Goal: Task Accomplishment & Management: Use online tool/utility

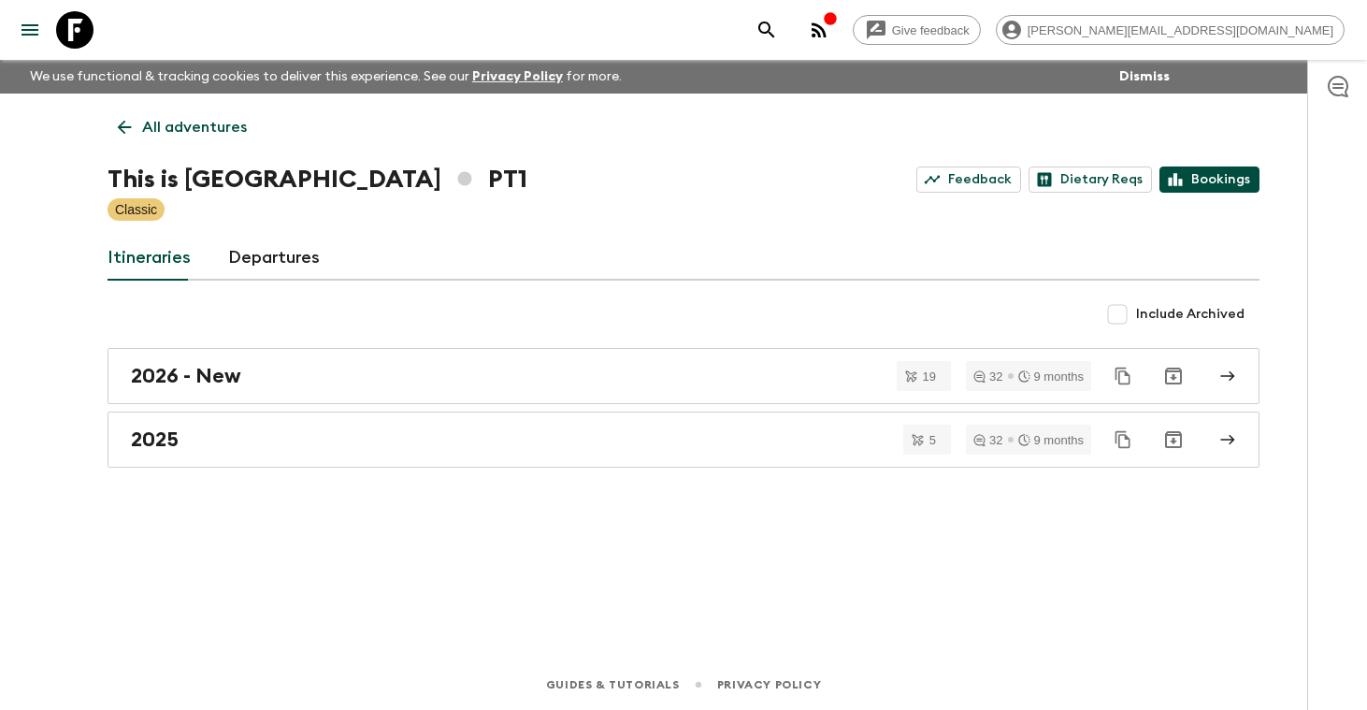
click at [1213, 174] on link "Bookings" at bounding box center [1210, 179] width 100 height 26
click at [203, 132] on p "All adventures" at bounding box center [194, 127] width 105 height 22
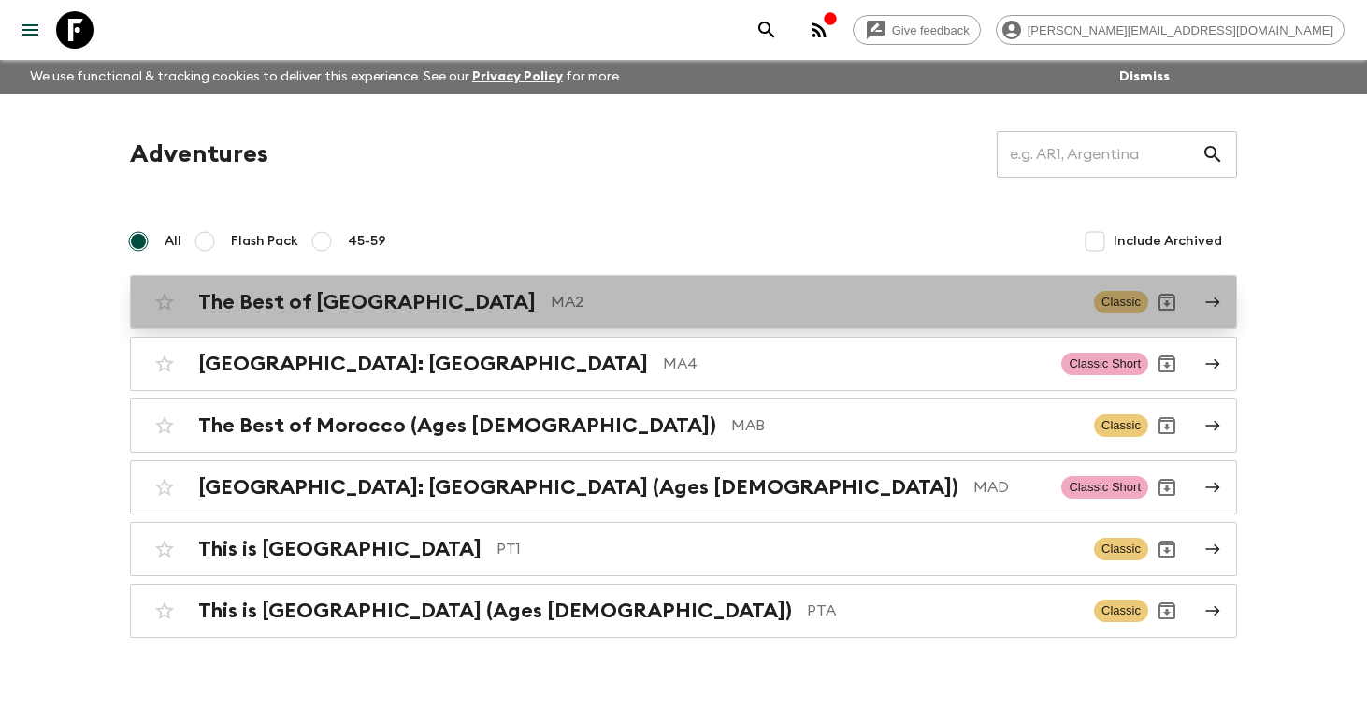
click at [772, 310] on p "MA2" at bounding box center [815, 302] width 528 height 22
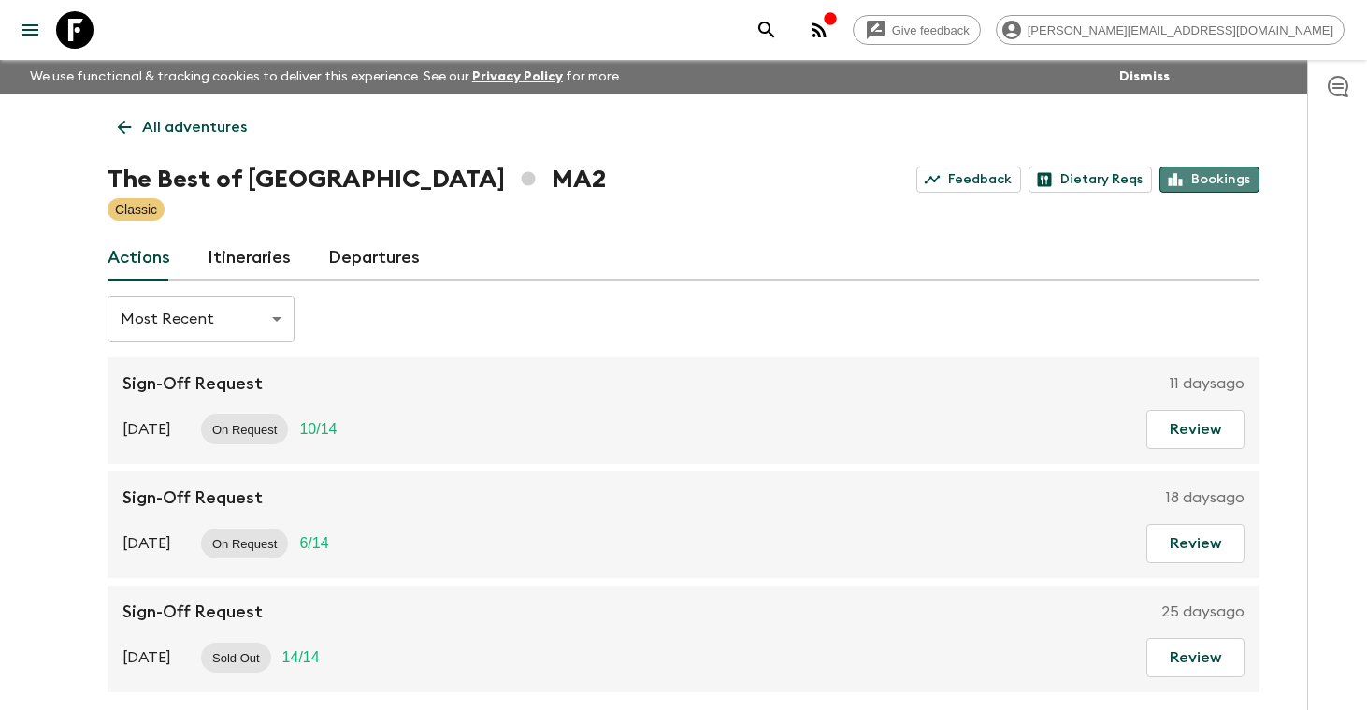
click at [1219, 180] on link "Bookings" at bounding box center [1210, 179] width 100 height 26
click at [184, 123] on p "All adventures" at bounding box center [194, 127] width 105 height 22
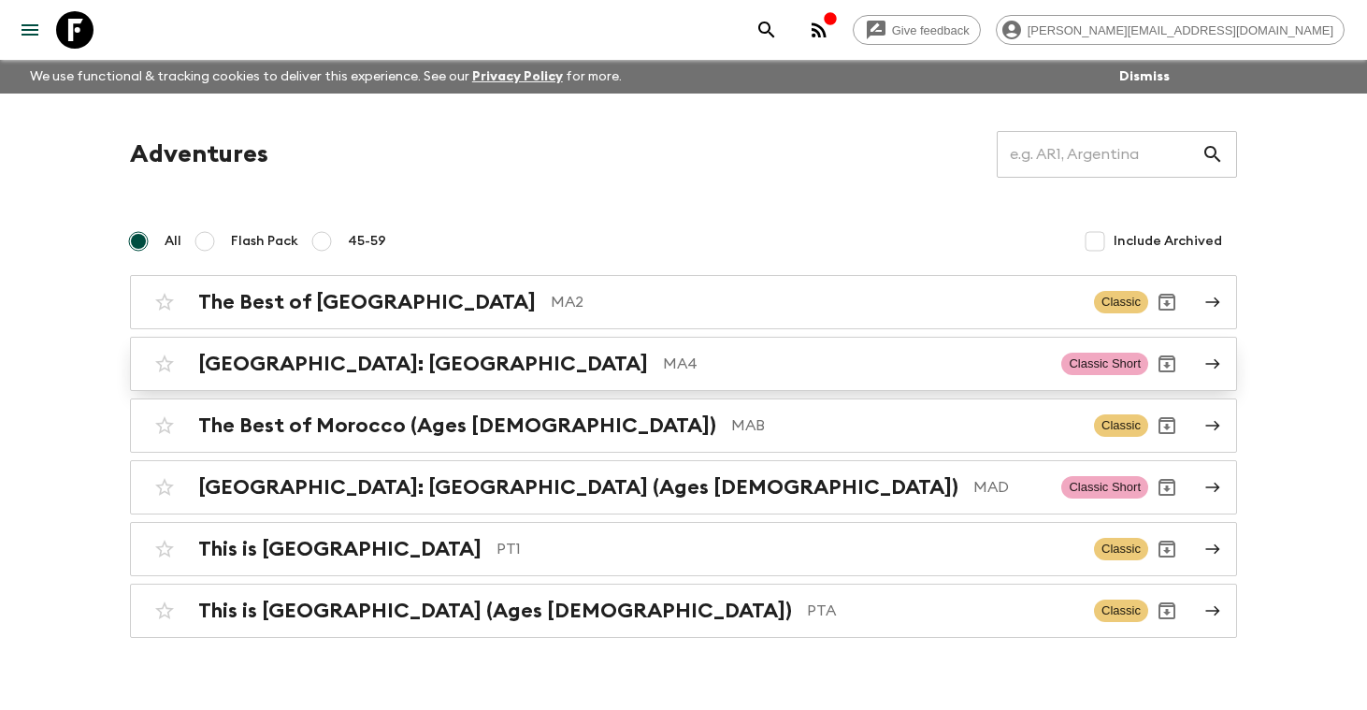
click at [286, 363] on h2 "[GEOGRAPHIC_DATA]: [GEOGRAPHIC_DATA]" at bounding box center [423, 364] width 450 height 24
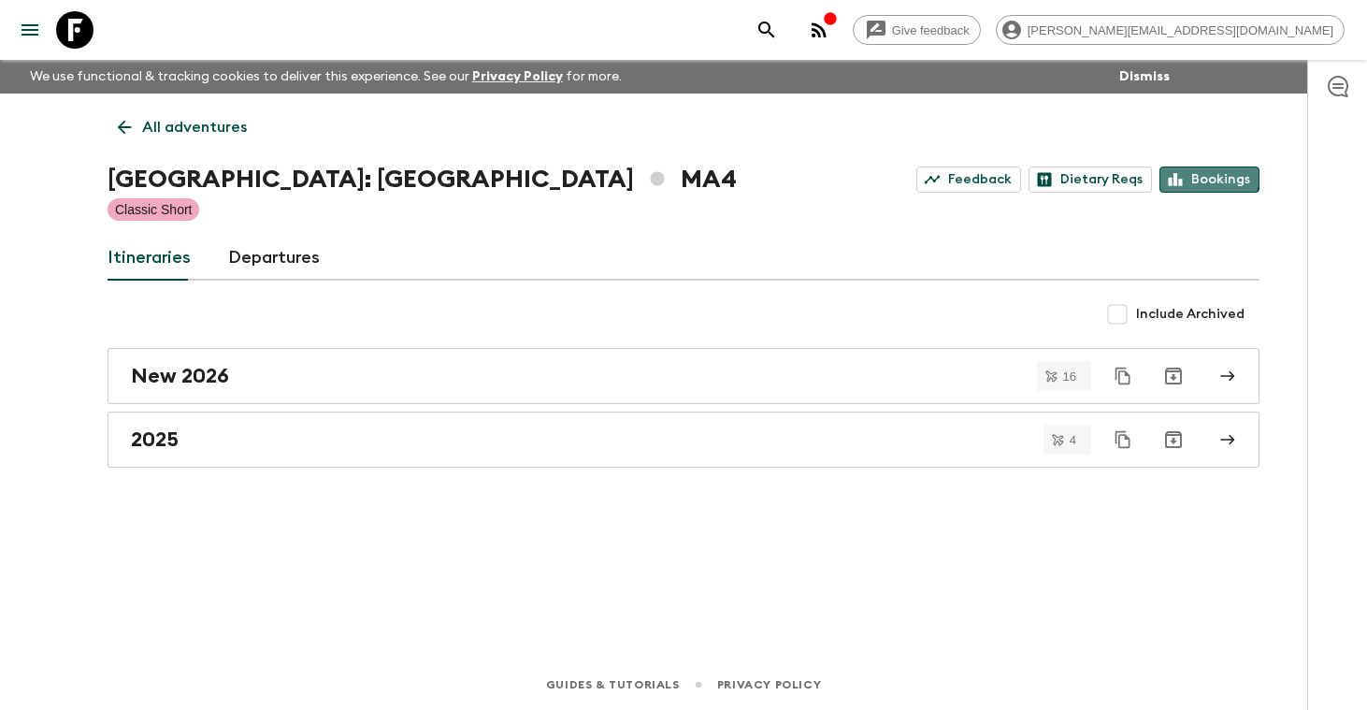
click at [1208, 172] on link "Bookings" at bounding box center [1210, 179] width 100 height 26
click at [204, 123] on p "All adventures" at bounding box center [194, 127] width 105 height 22
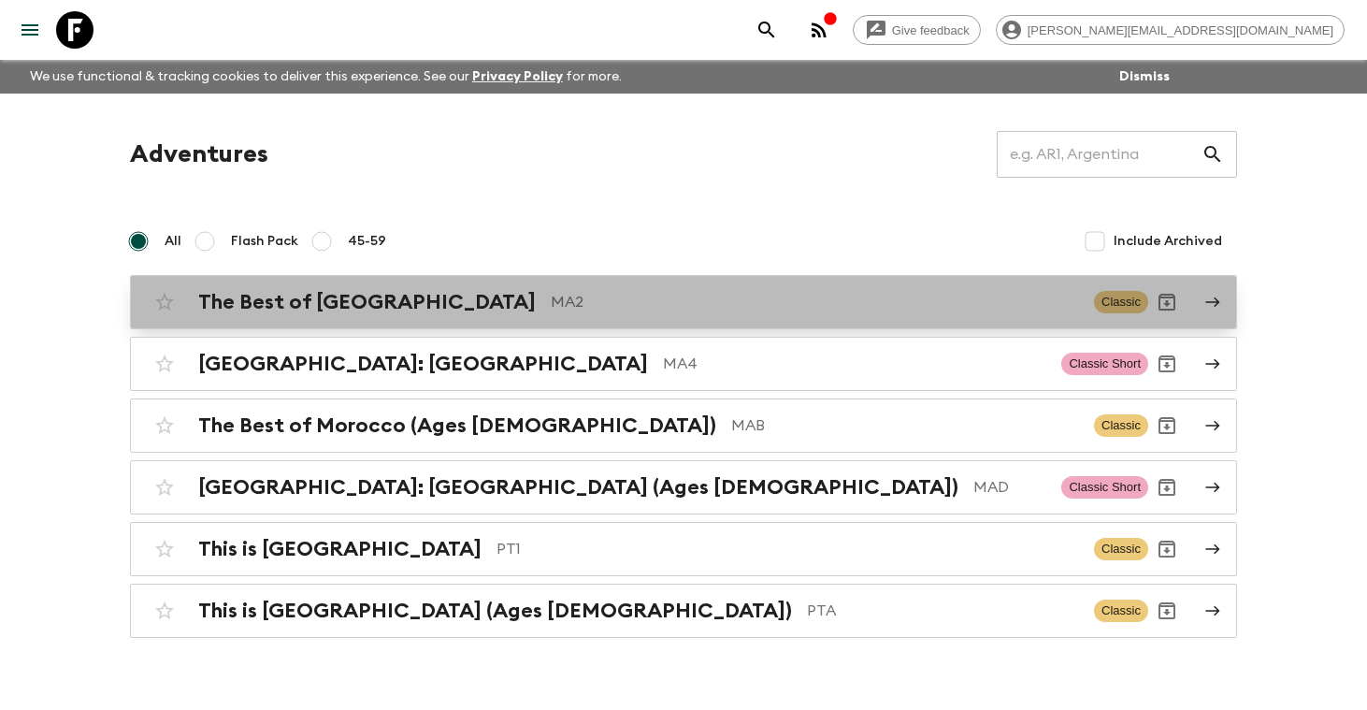
click at [270, 310] on h2 "The Best of [GEOGRAPHIC_DATA]" at bounding box center [367, 302] width 338 height 24
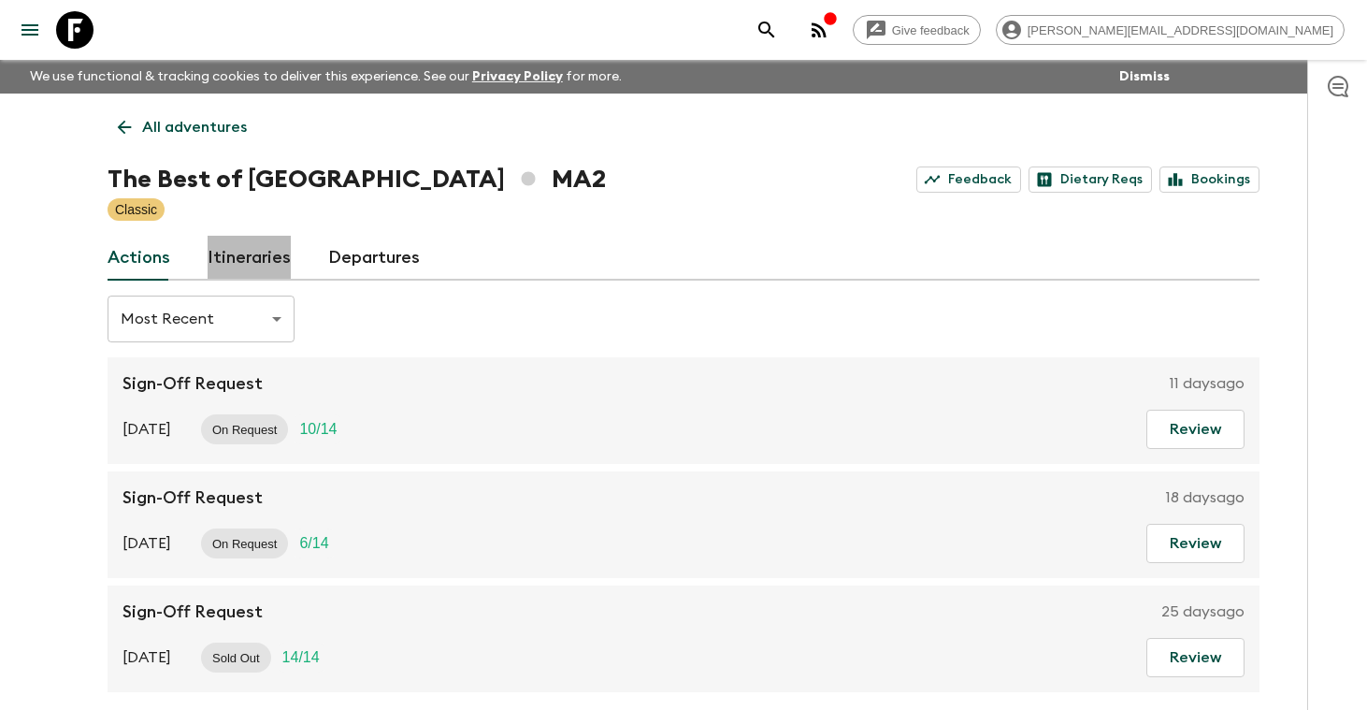
click at [253, 257] on link "Itineraries" at bounding box center [249, 258] width 83 height 45
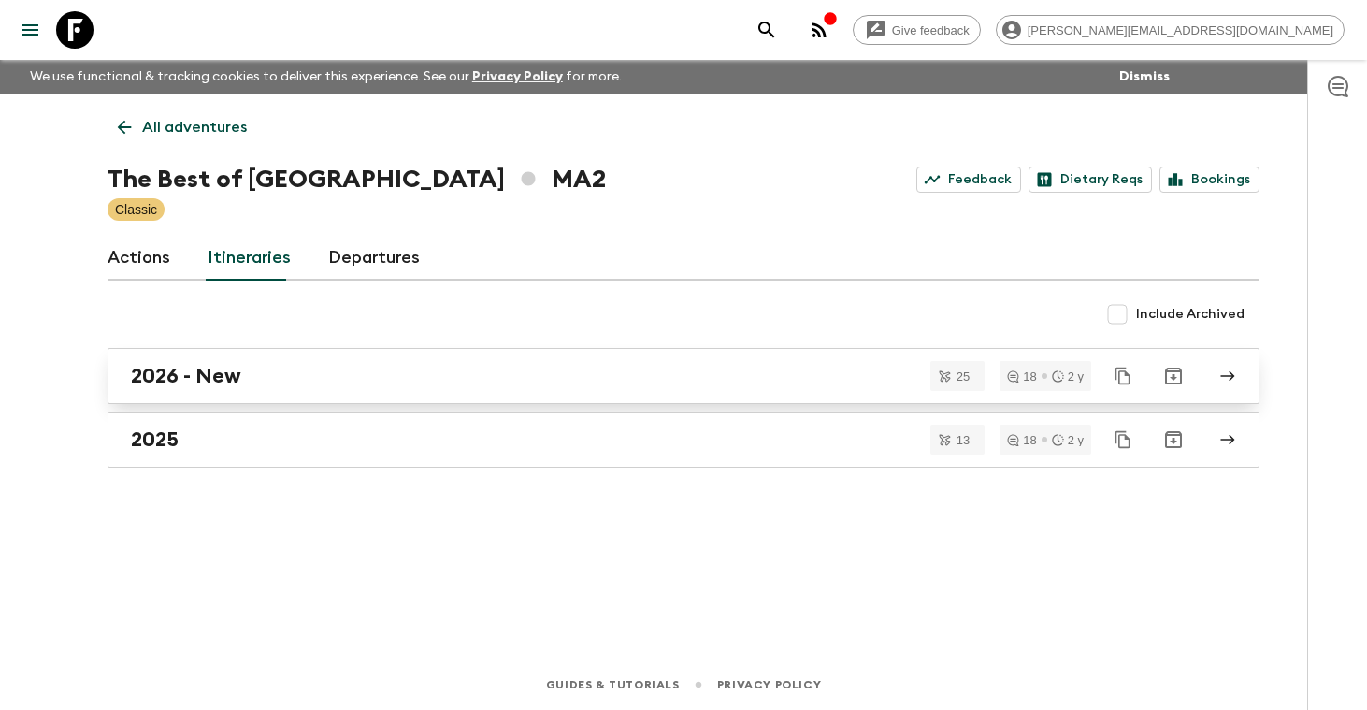
click at [231, 371] on h2 "2026 - New" at bounding box center [186, 376] width 110 height 24
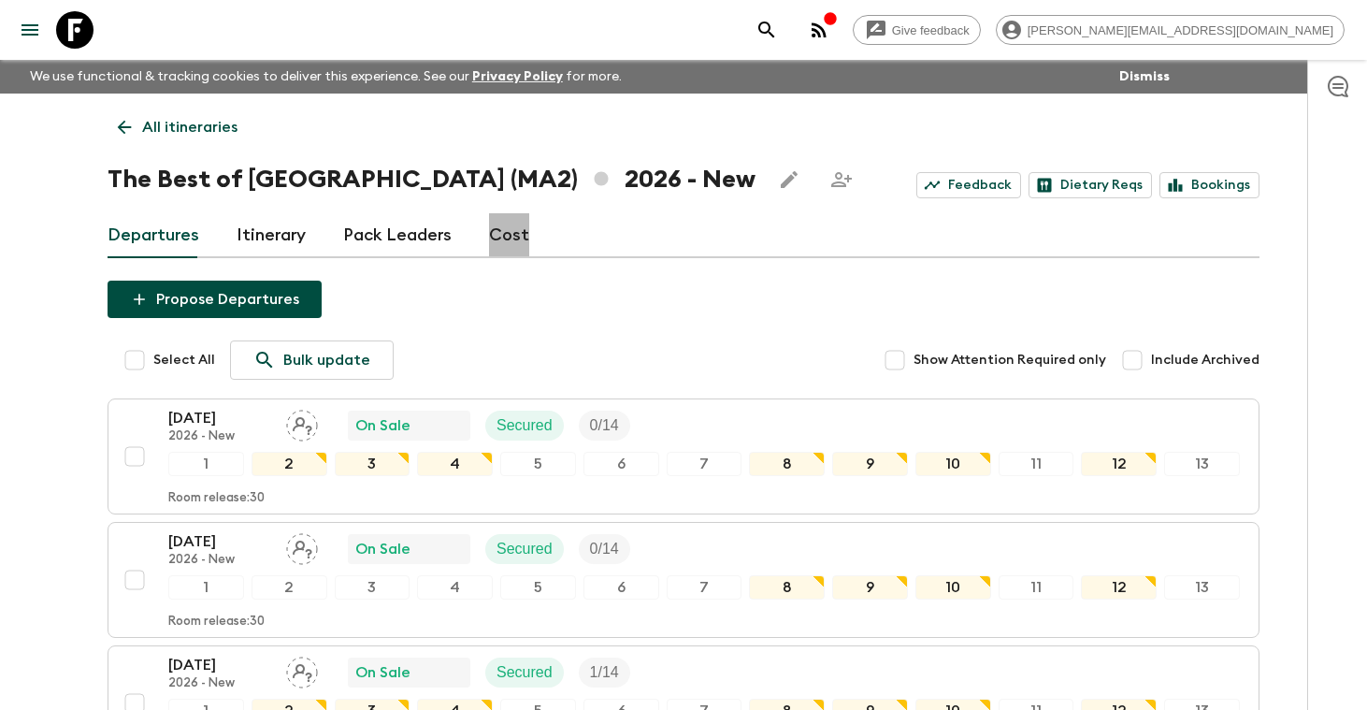
click at [510, 237] on link "Cost" at bounding box center [509, 235] width 40 height 45
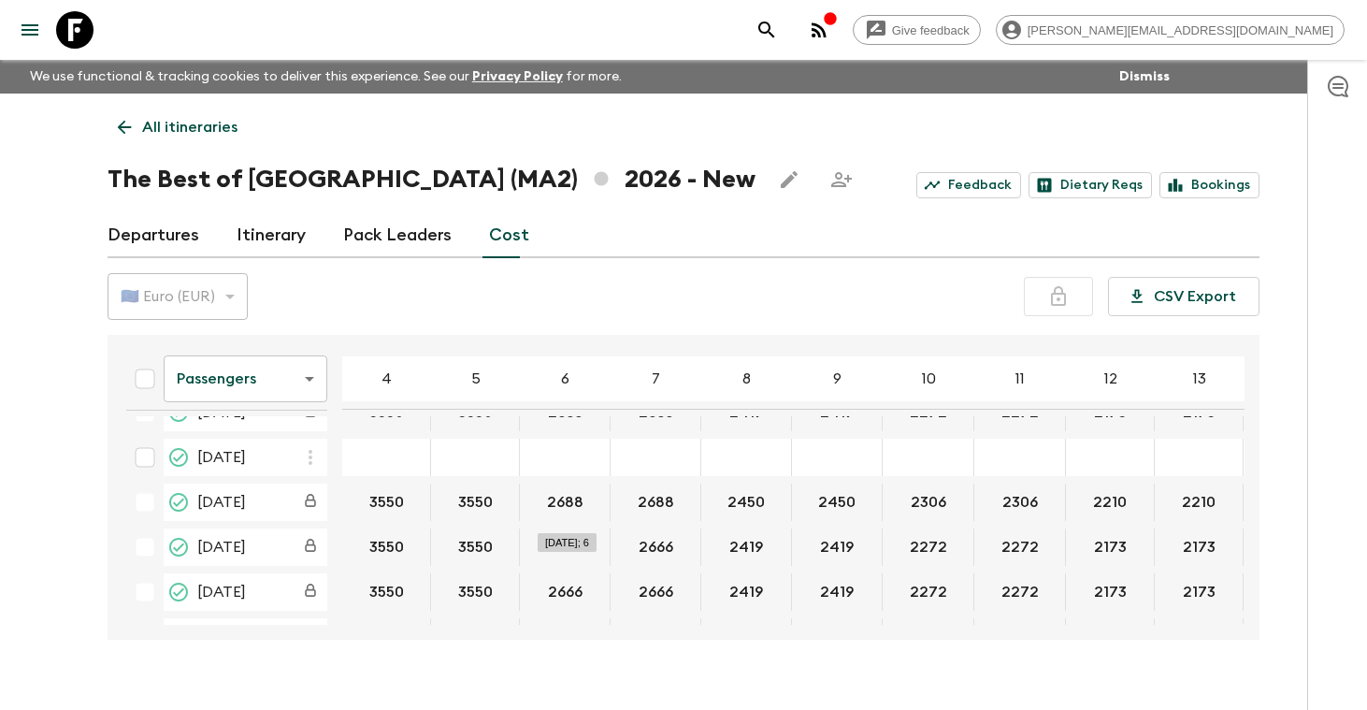
scroll to position [160, 0]
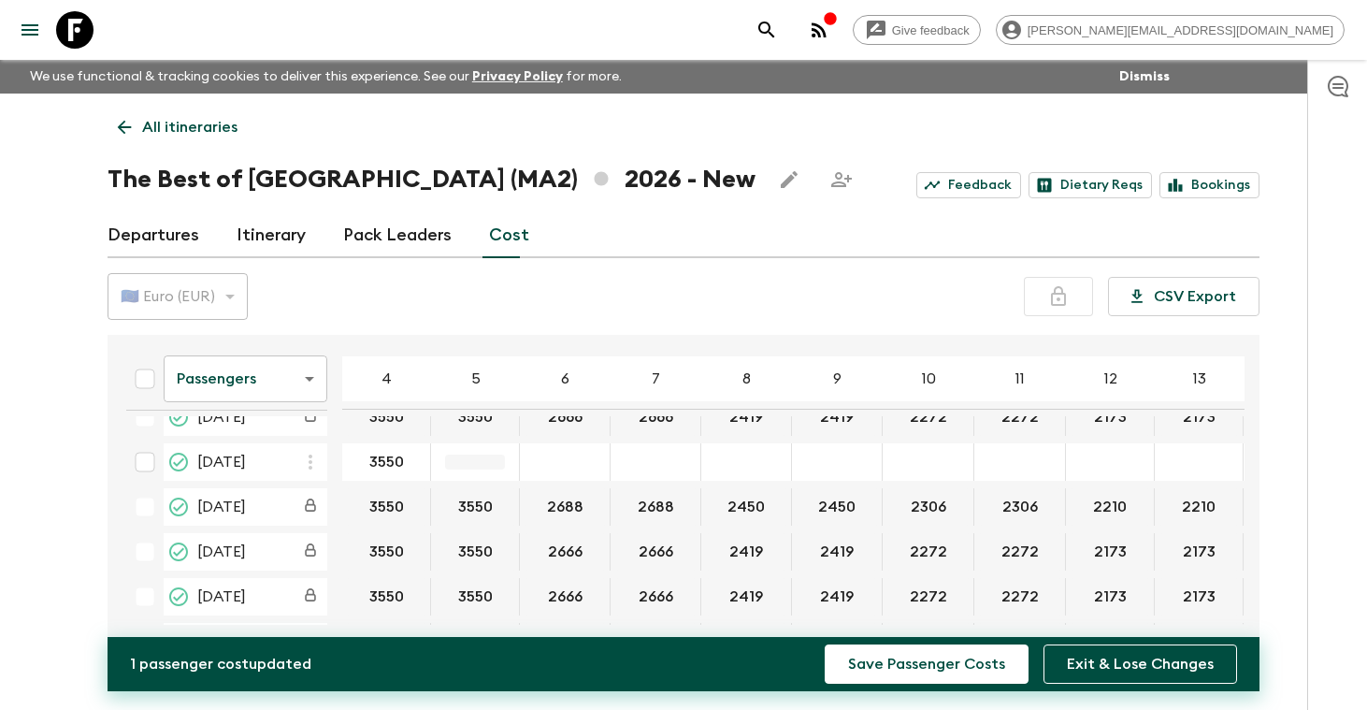
type input "3550"
type input "2688"
click at [662, 471] on div "01 Apr 2026; 7" at bounding box center [656, 461] width 91 height 37
type input "2688"
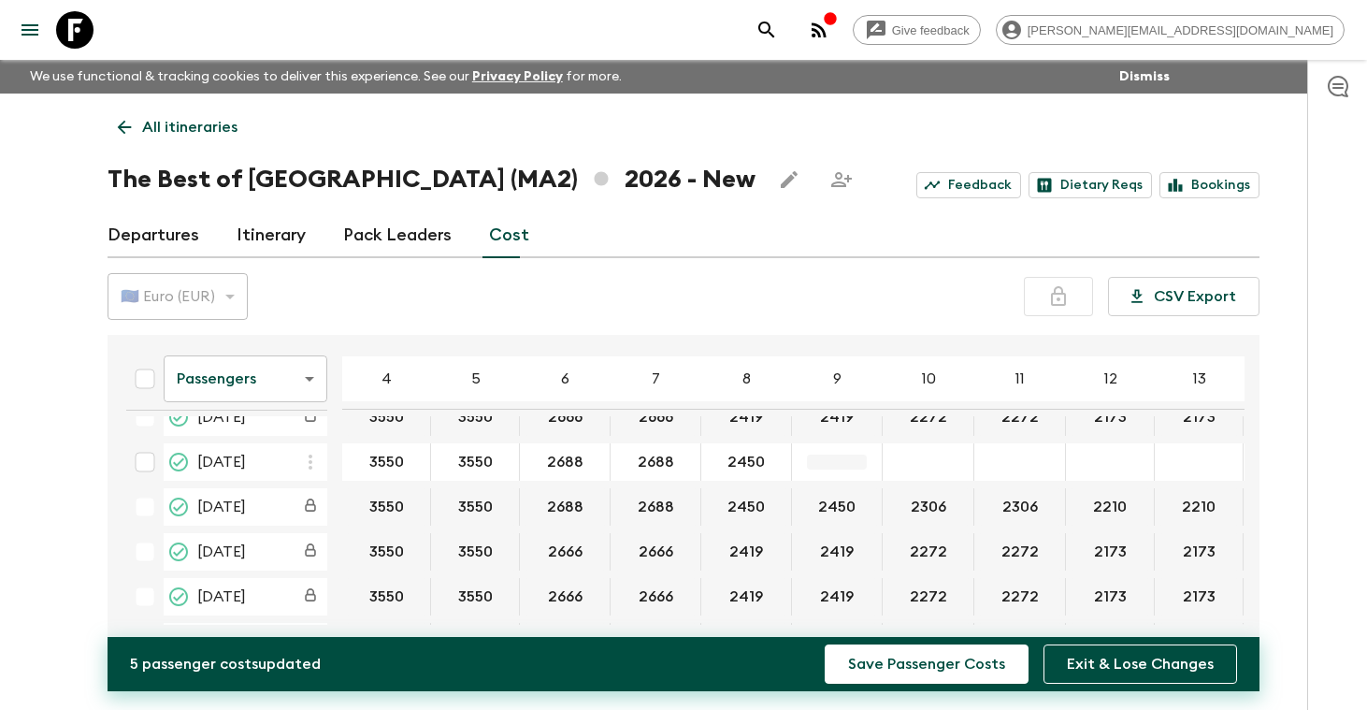
type input "2450"
type input "2306"
type input "2210"
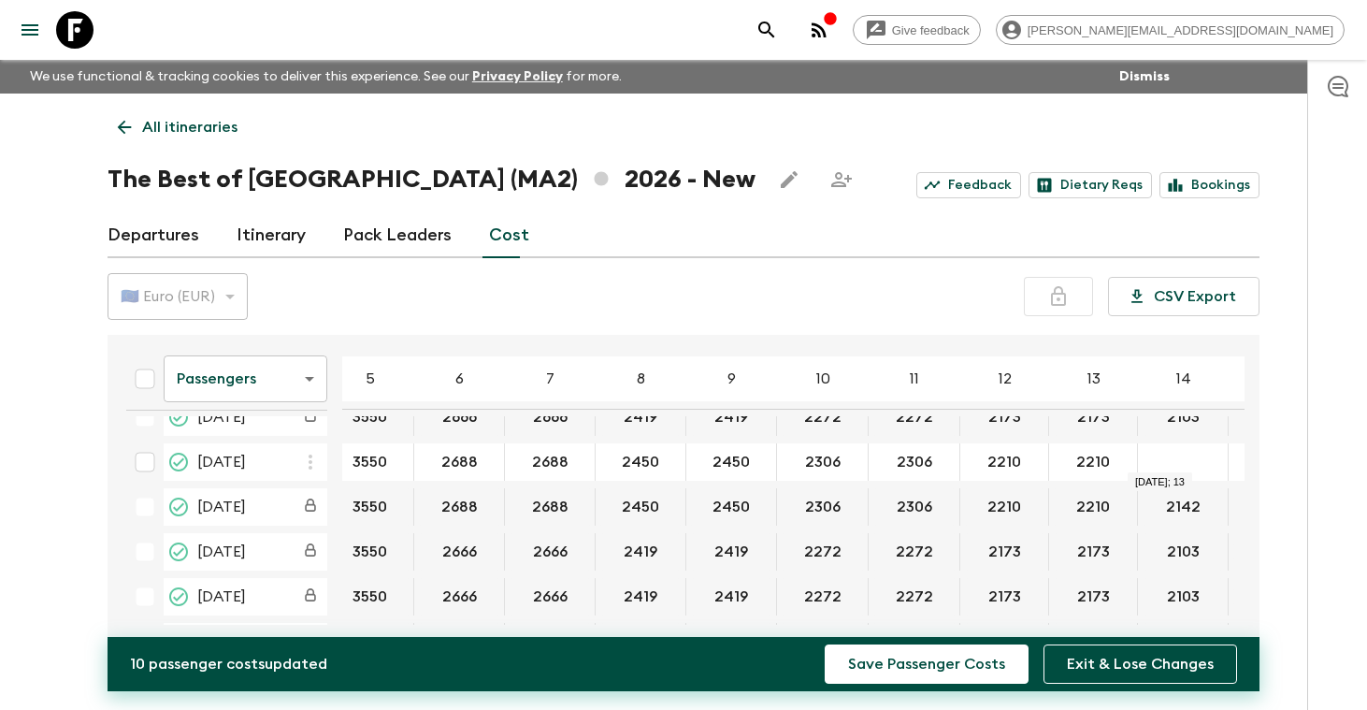
scroll to position [160, 111]
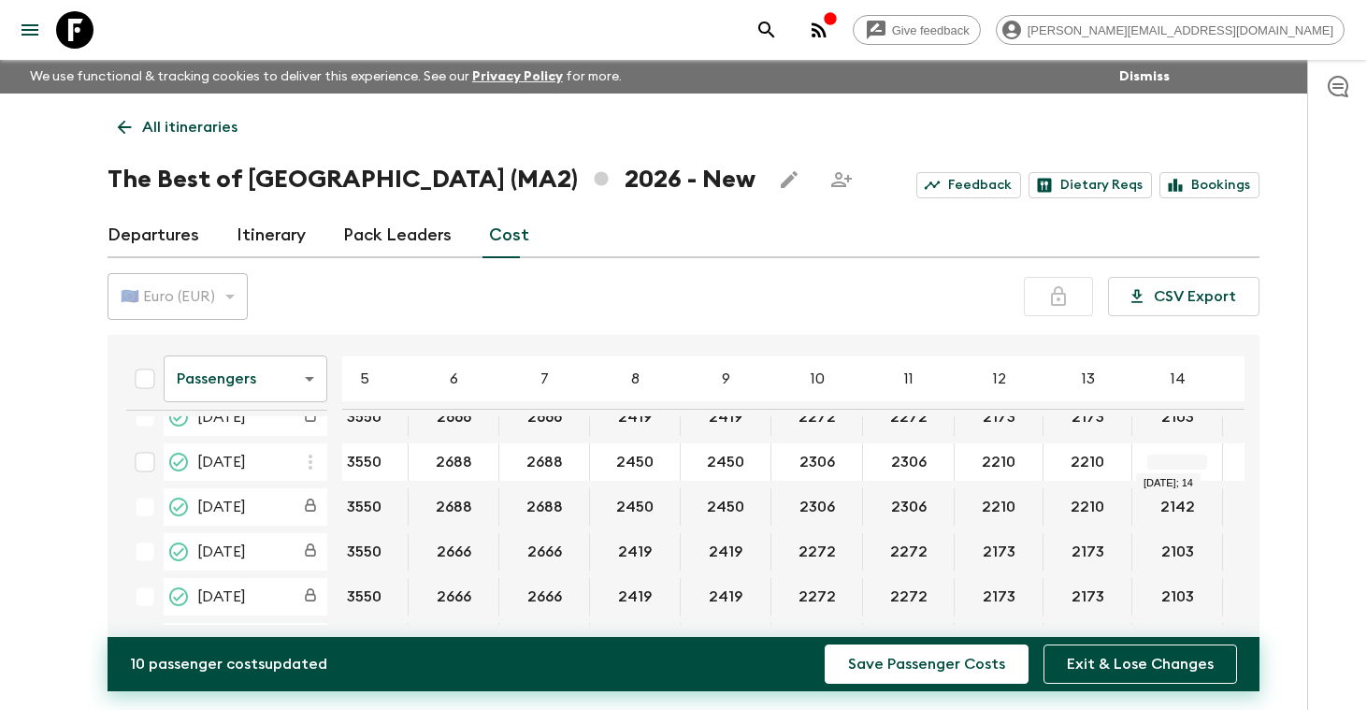
type input "2210"
type input "2142"
click at [311, 379] on body "Give feedback [PERSON_NAME][EMAIL_ADDRESS][DOMAIN_NAME] We use functional & tra…" at bounding box center [683, 371] width 1367 height 743
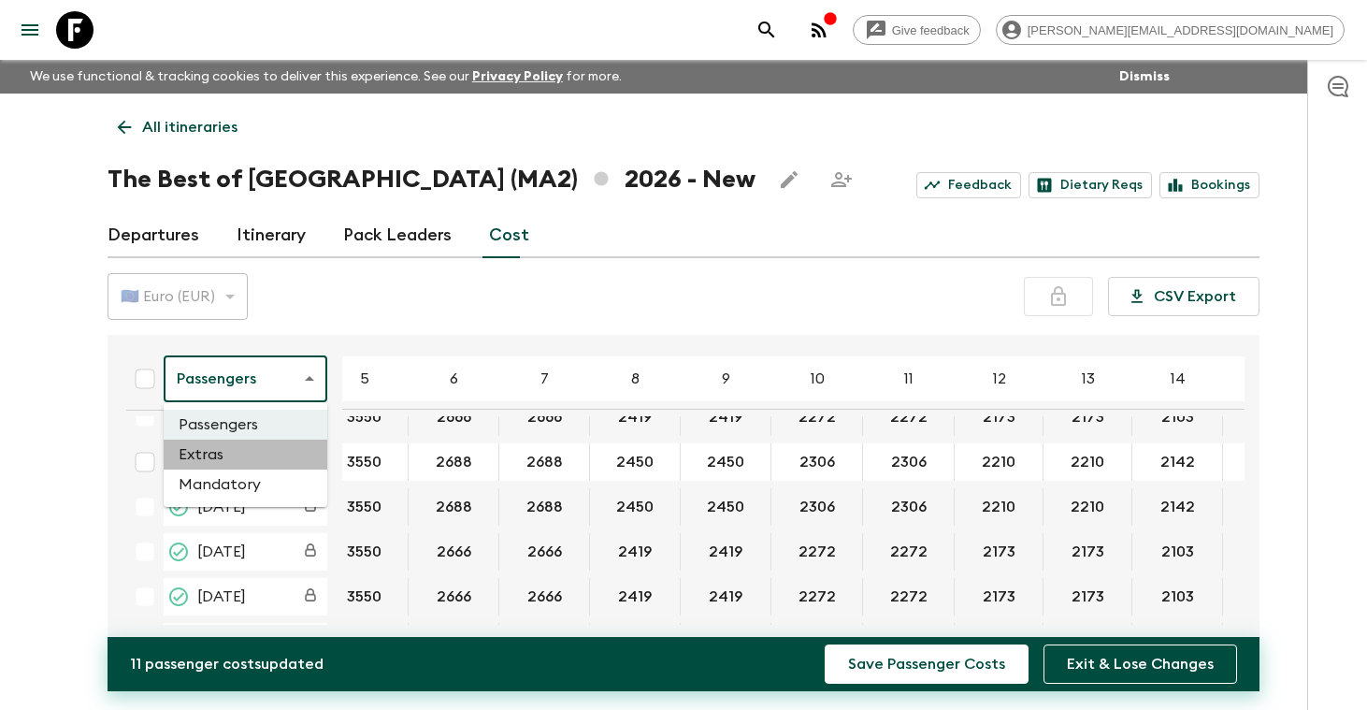
click at [280, 453] on li "Extras" at bounding box center [246, 455] width 164 height 30
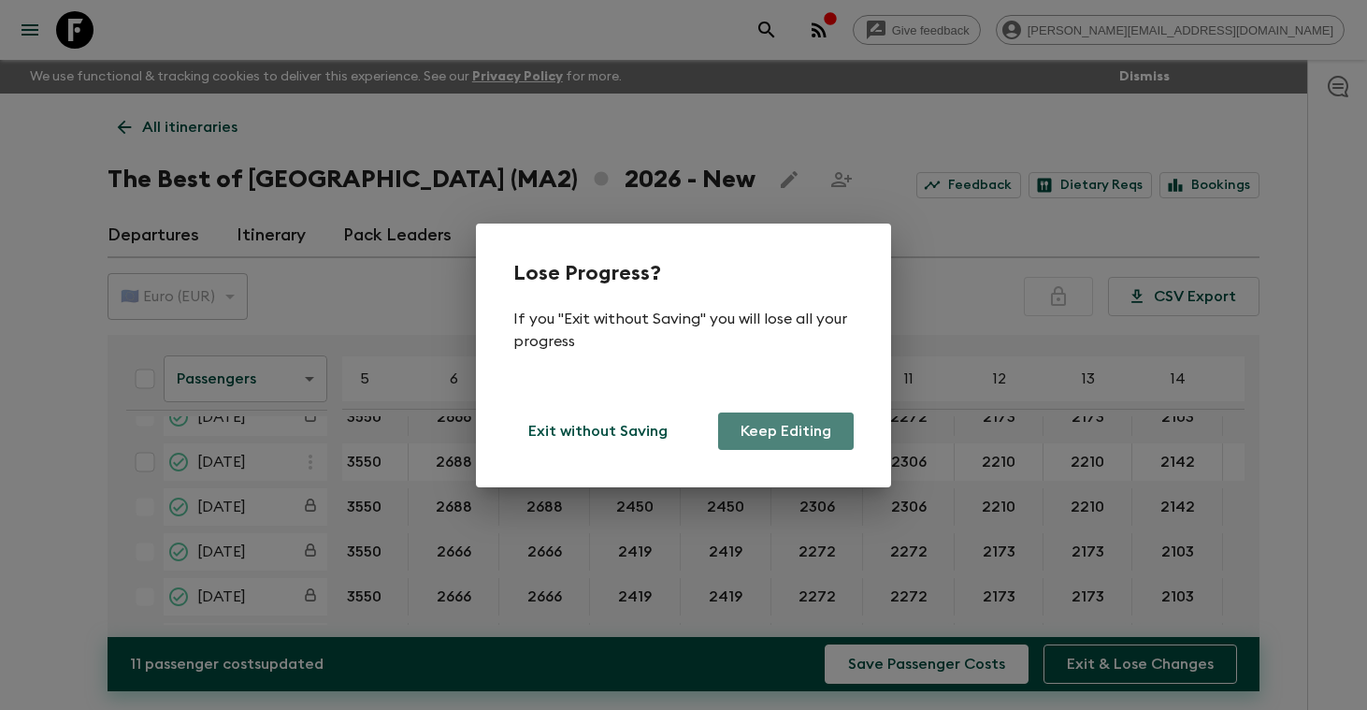
click at [780, 430] on button "Keep Editing" at bounding box center [786, 430] width 136 height 37
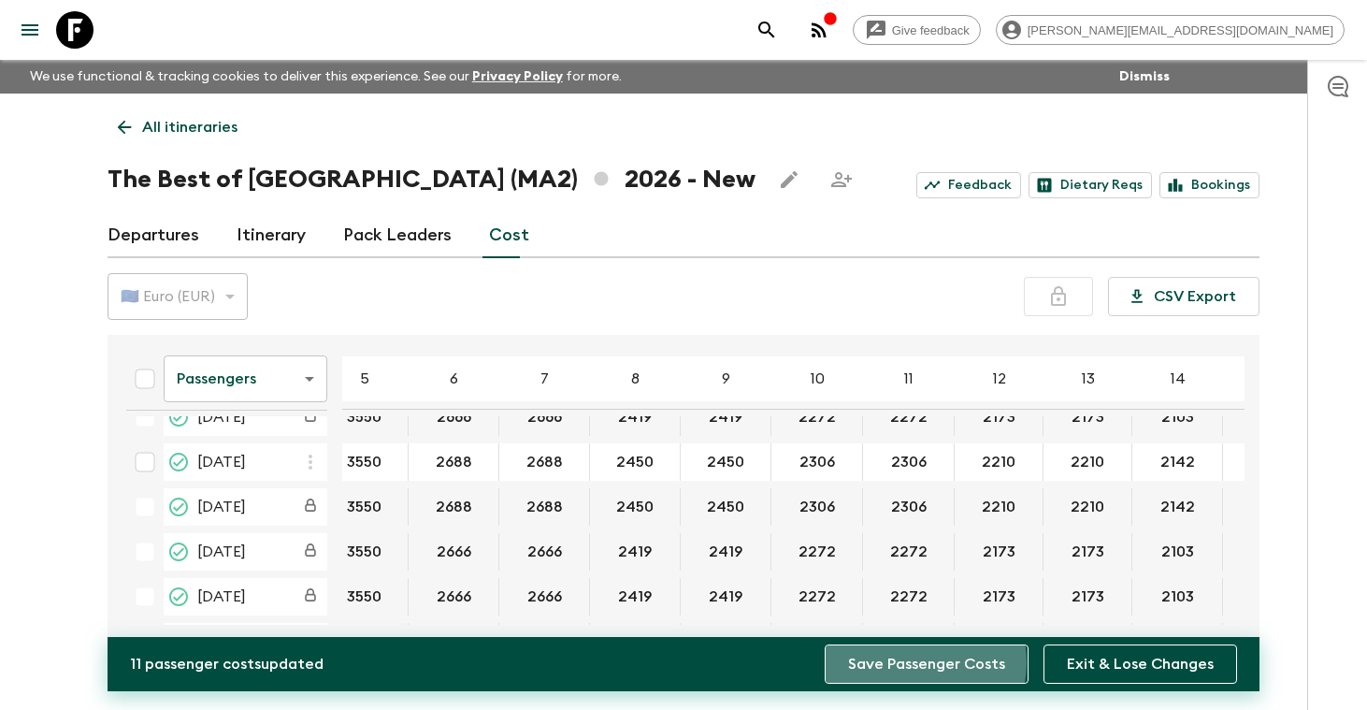
click at [918, 662] on button "Save Passenger Costs" at bounding box center [927, 663] width 204 height 39
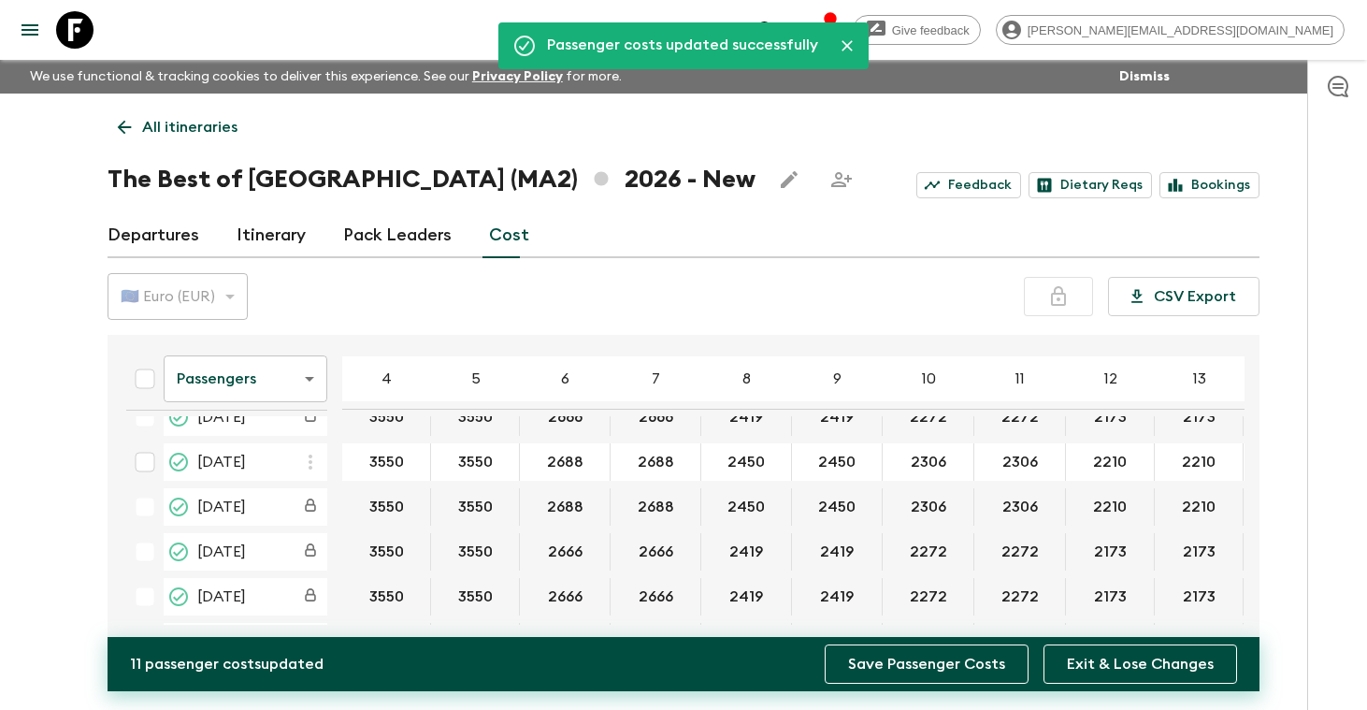
scroll to position [160, 67]
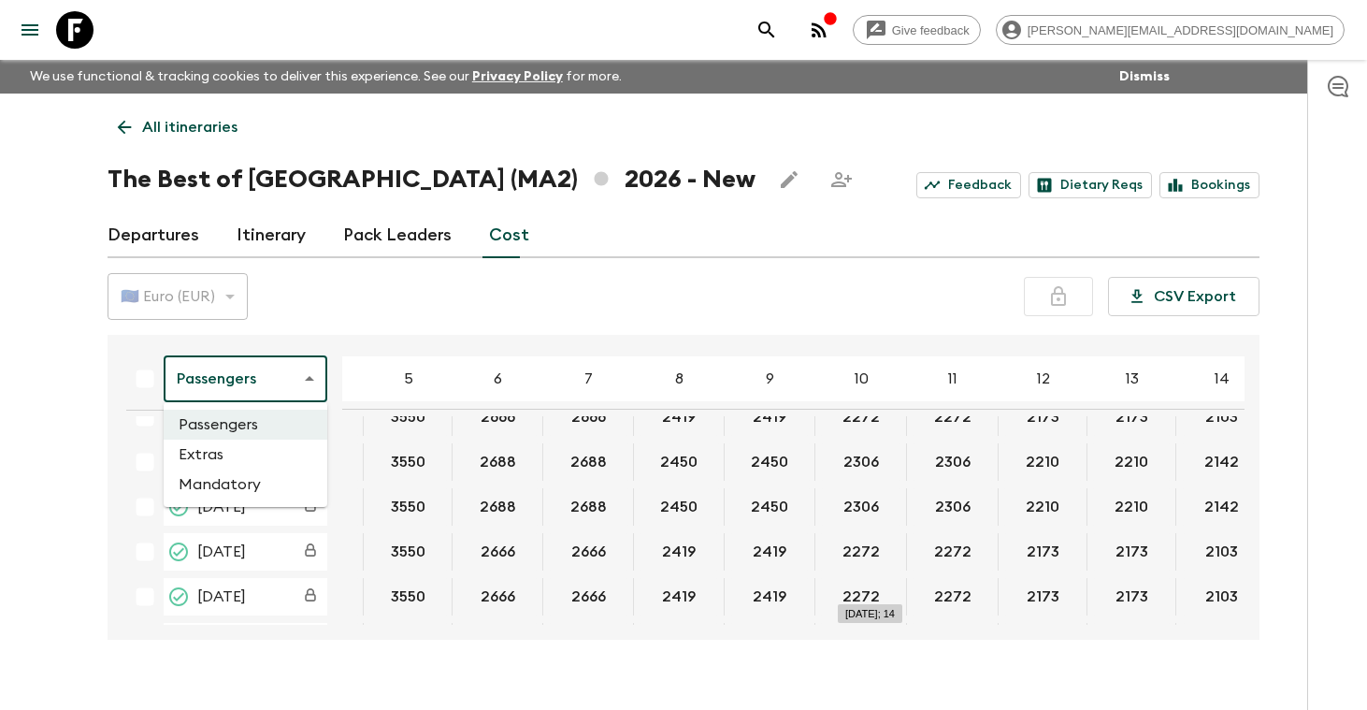
click at [310, 378] on body "Give feedback [PERSON_NAME][EMAIL_ADDRESS][DOMAIN_NAME] We use functional & tra…" at bounding box center [683, 371] width 1367 height 743
click at [262, 465] on li "Extras" at bounding box center [246, 455] width 164 height 30
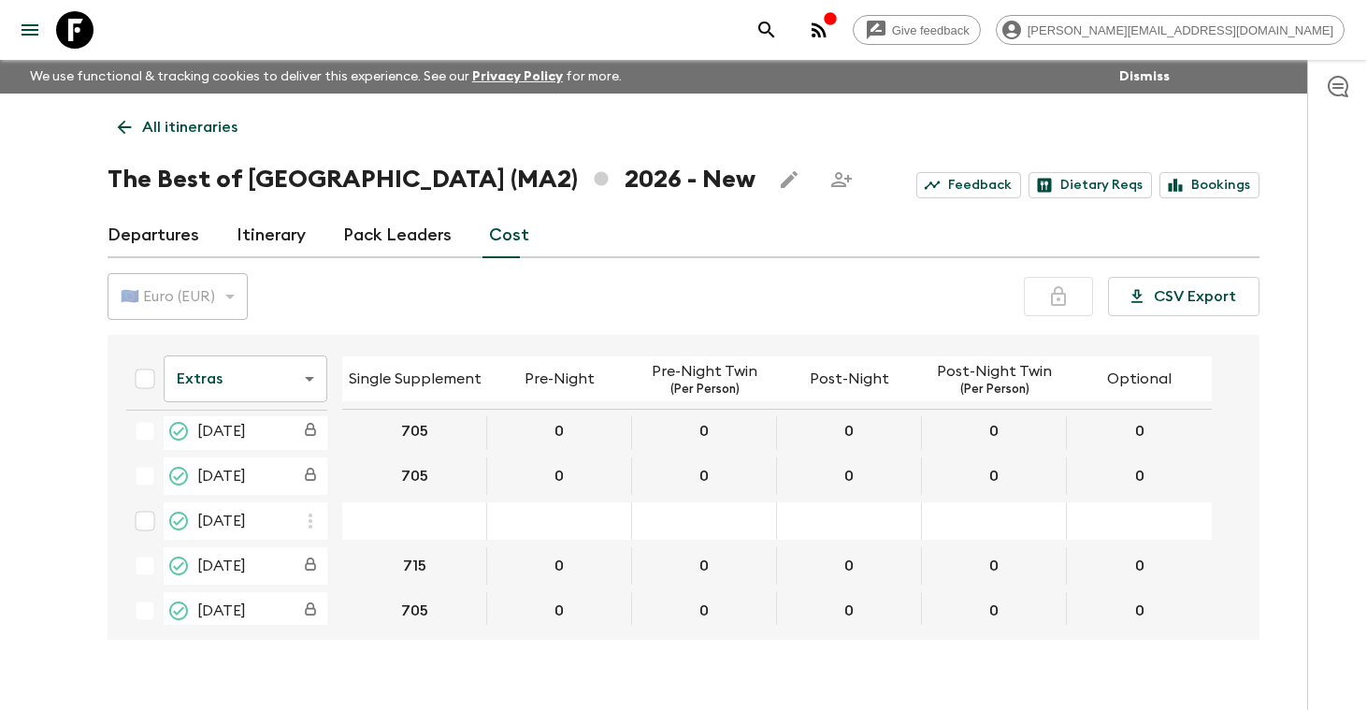
scroll to position [105, 0]
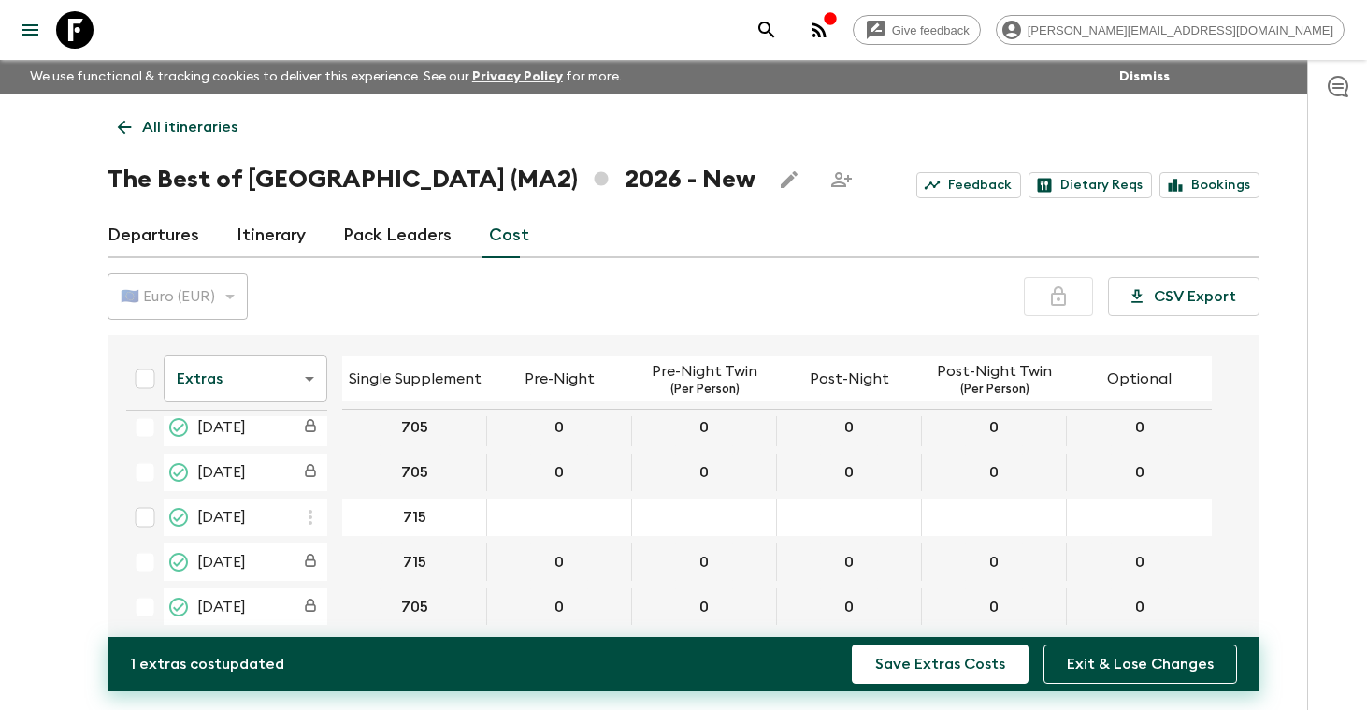
type input "715"
click at [593, 523] on div "01 Apr 2026; Pre-Night" at bounding box center [559, 516] width 145 height 37
type input "0"
click at [811, 518] on div "01 Apr 2026; Post-Night" at bounding box center [849, 516] width 145 height 37
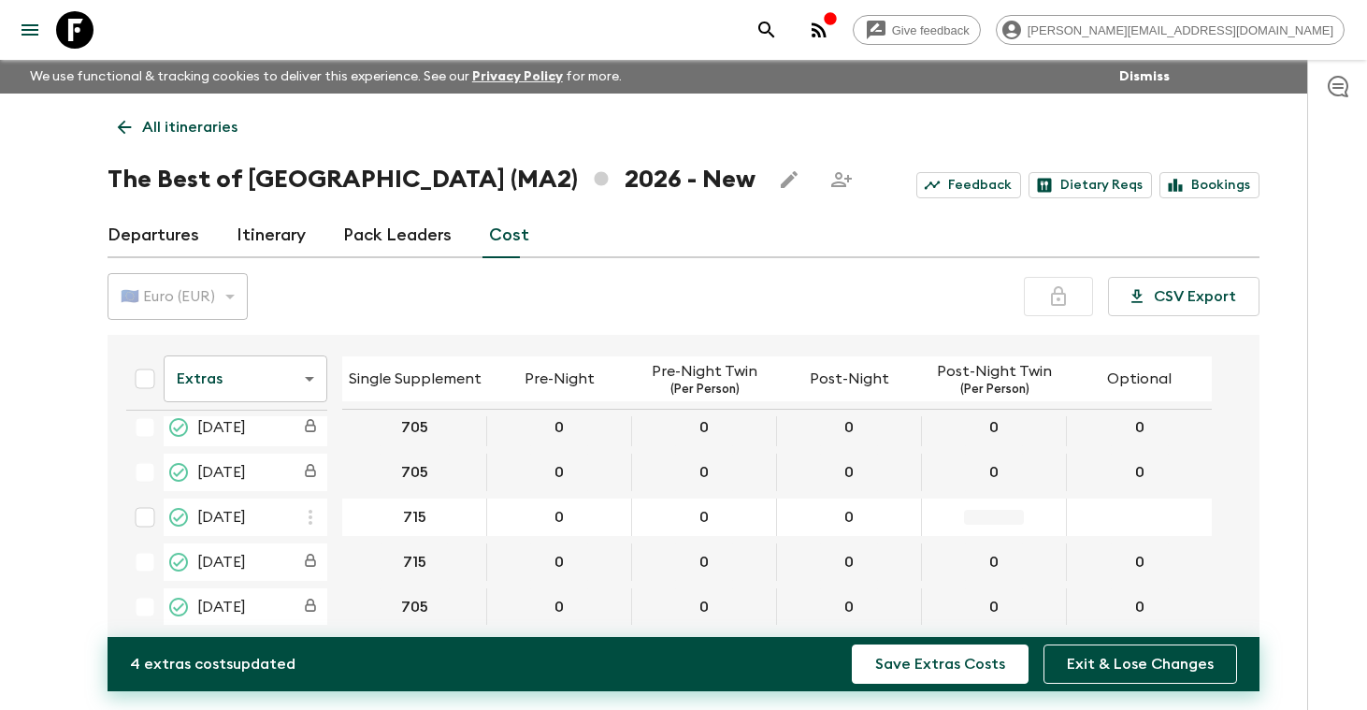
type input "0"
click at [939, 669] on button "Save Extras Costs" at bounding box center [940, 663] width 177 height 39
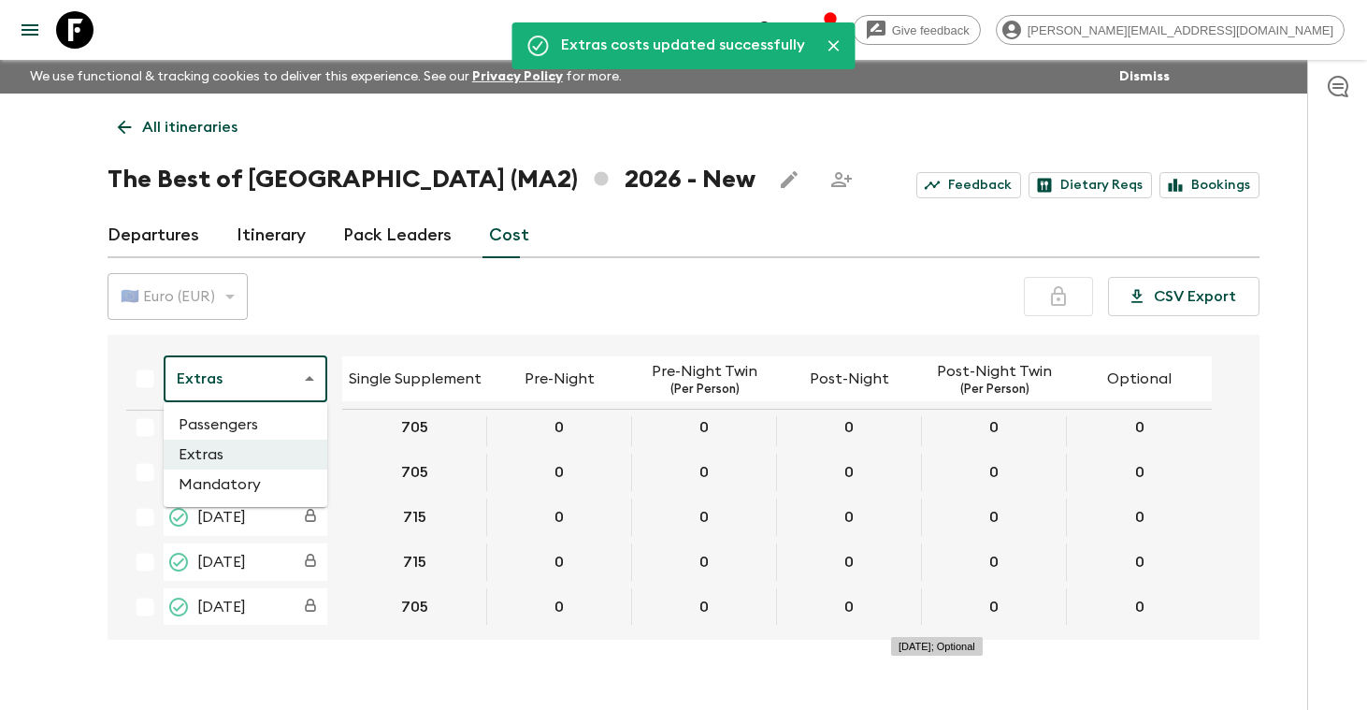
click at [310, 383] on body "Give feedback [PERSON_NAME][EMAIL_ADDRESS][DOMAIN_NAME] We use functional & tra…" at bounding box center [683, 371] width 1367 height 743
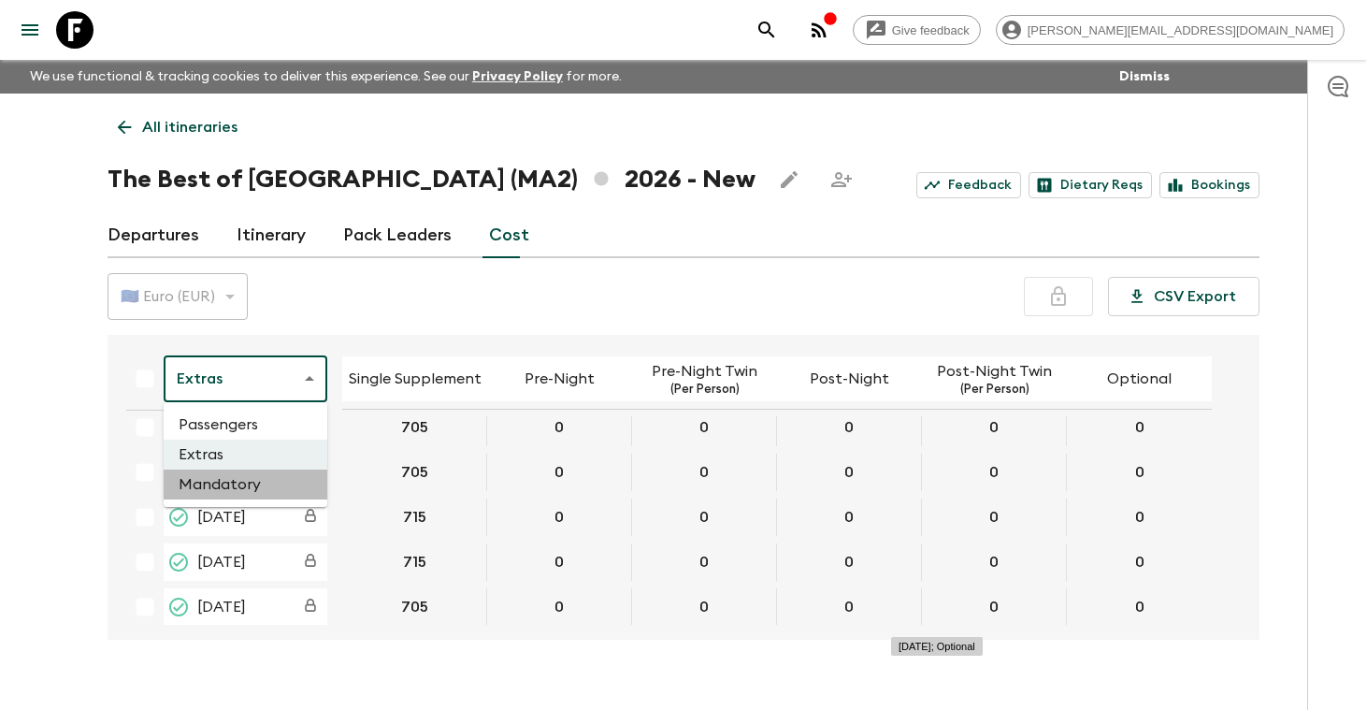
click at [256, 484] on li "Mandatory" at bounding box center [246, 484] width 164 height 30
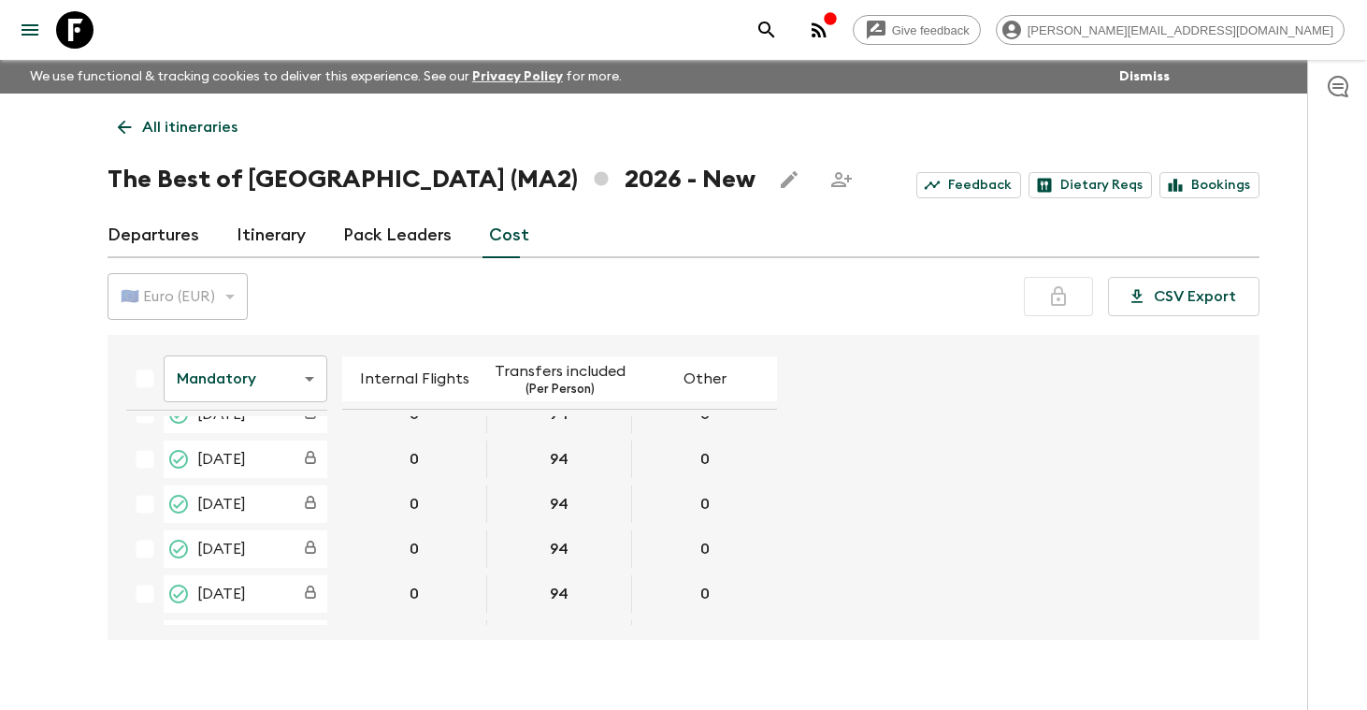
scroll to position [111, 0]
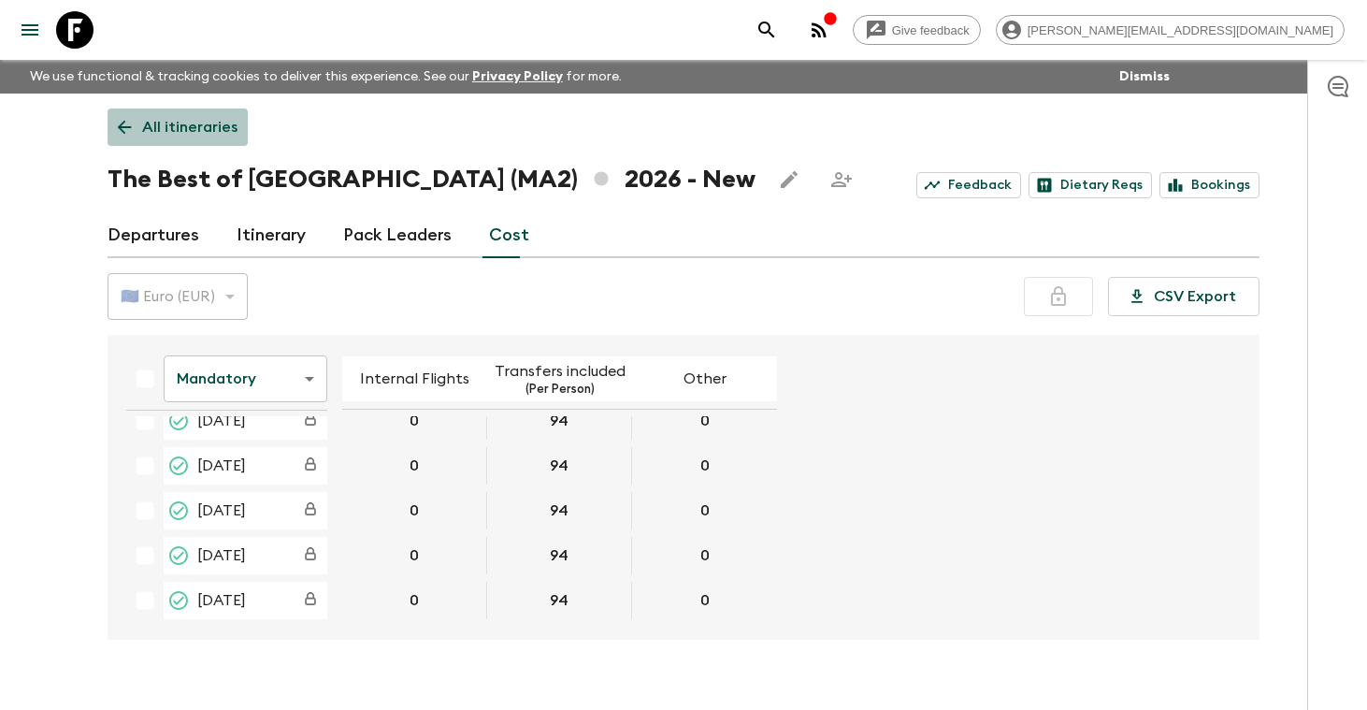
click at [173, 120] on p "All itineraries" at bounding box center [189, 127] width 95 height 22
